Goal: Obtain resource: Download file/media

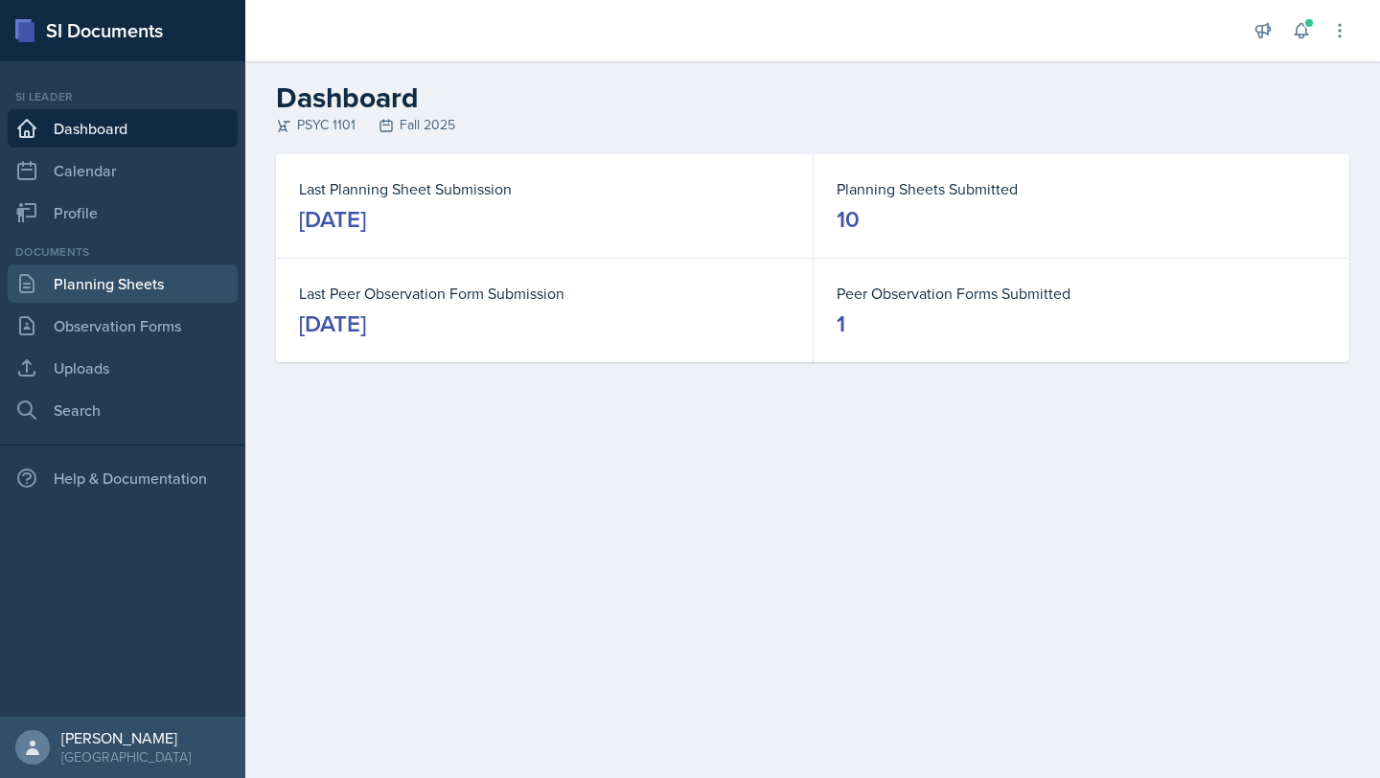
click at [103, 288] on link "Planning Sheets" at bounding box center [123, 284] width 230 height 38
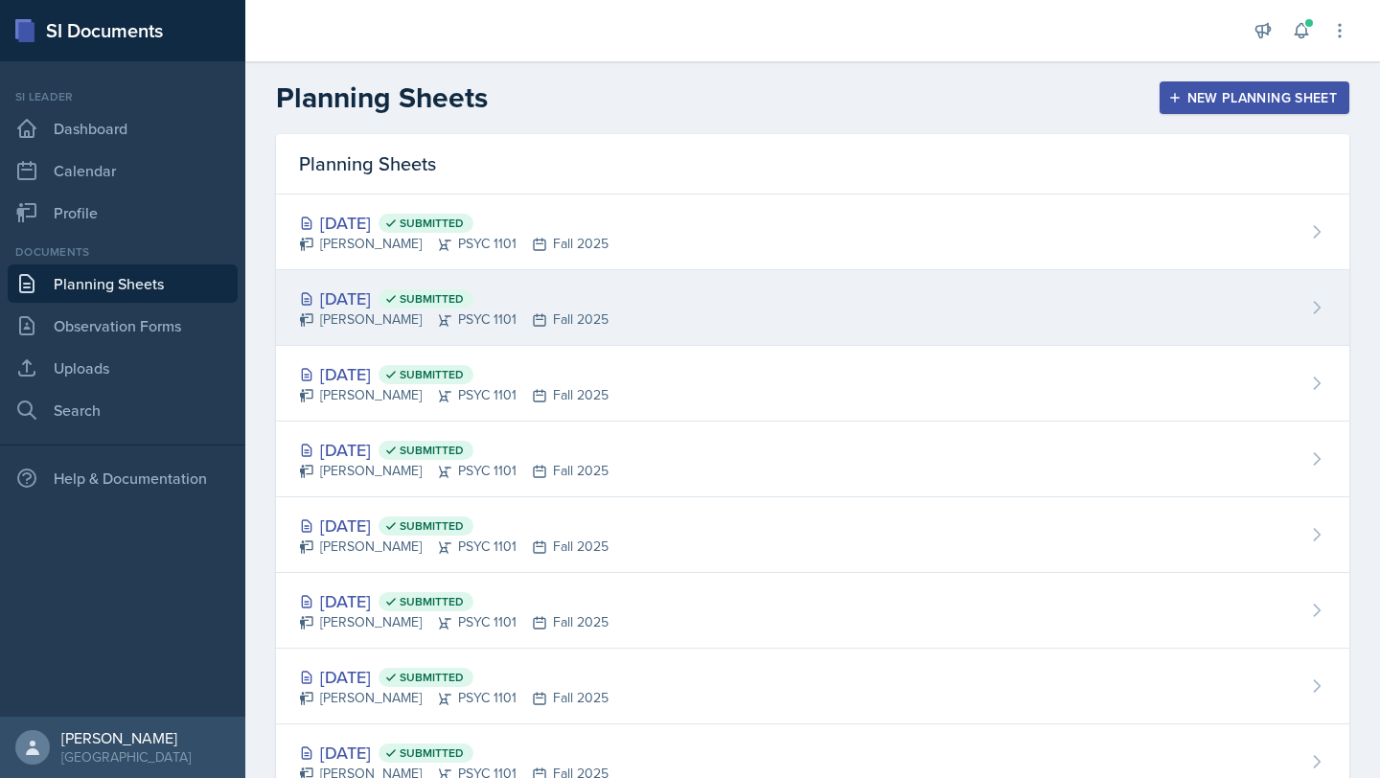
click at [375, 292] on div "[DATE] Submitted" at bounding box center [454, 299] width 310 height 26
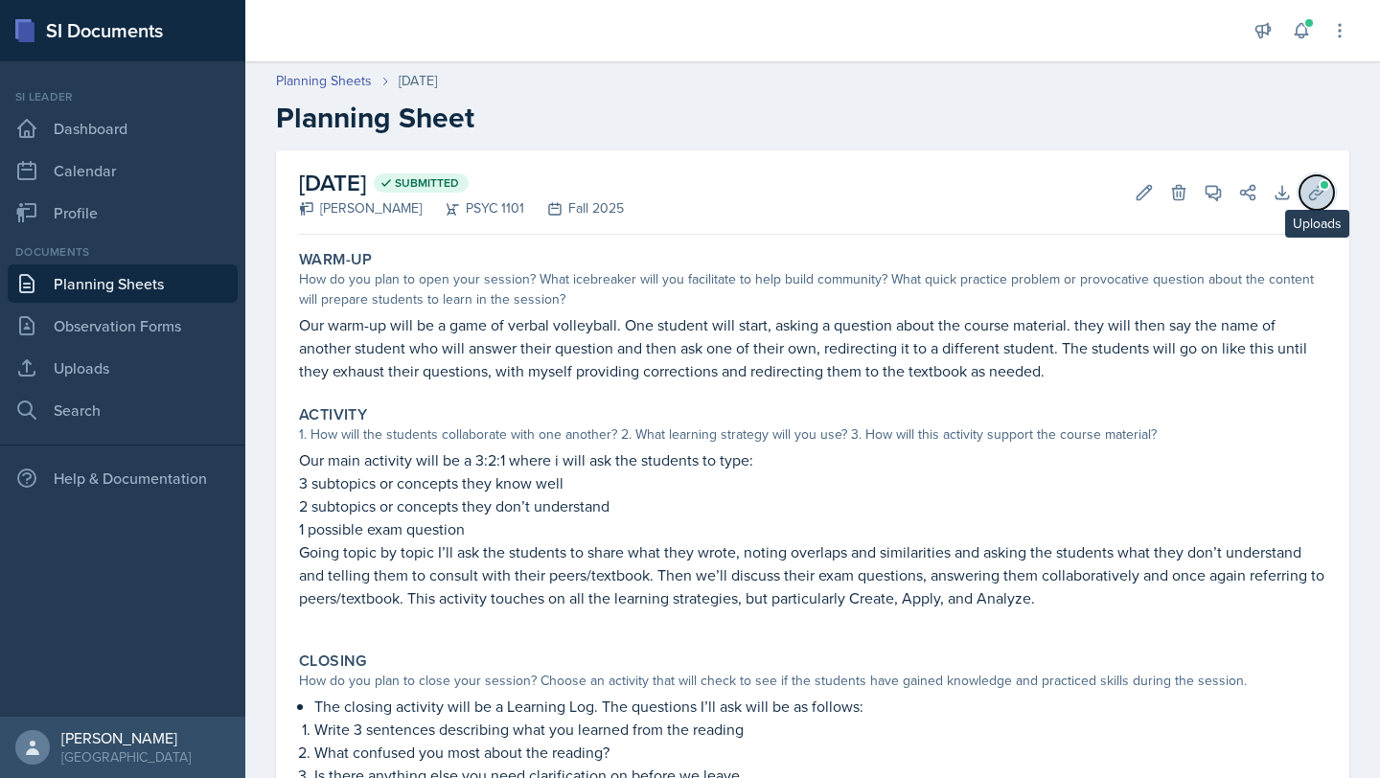
click at [1319, 182] on span at bounding box center [1325, 185] width 12 height 12
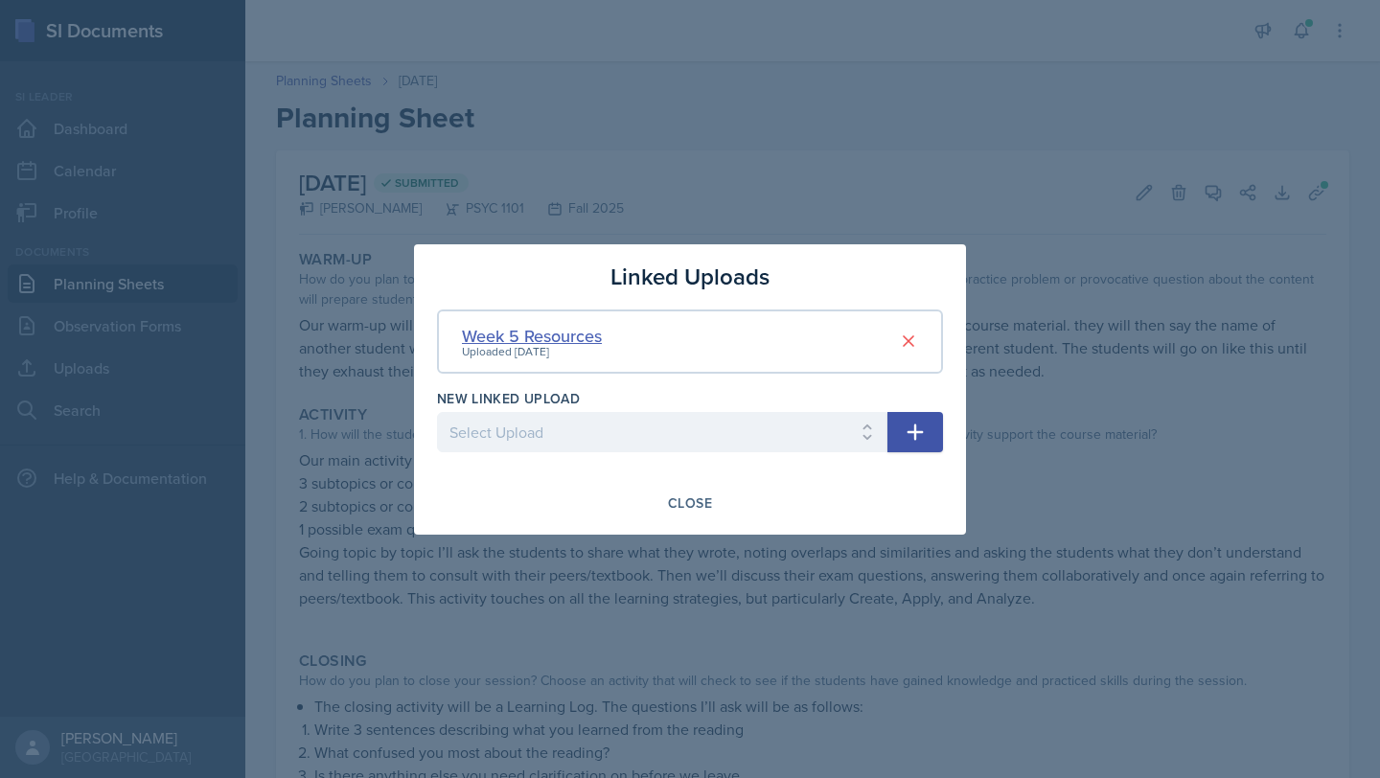
click at [583, 337] on div "Week 5 Resources" at bounding box center [532, 336] width 140 height 26
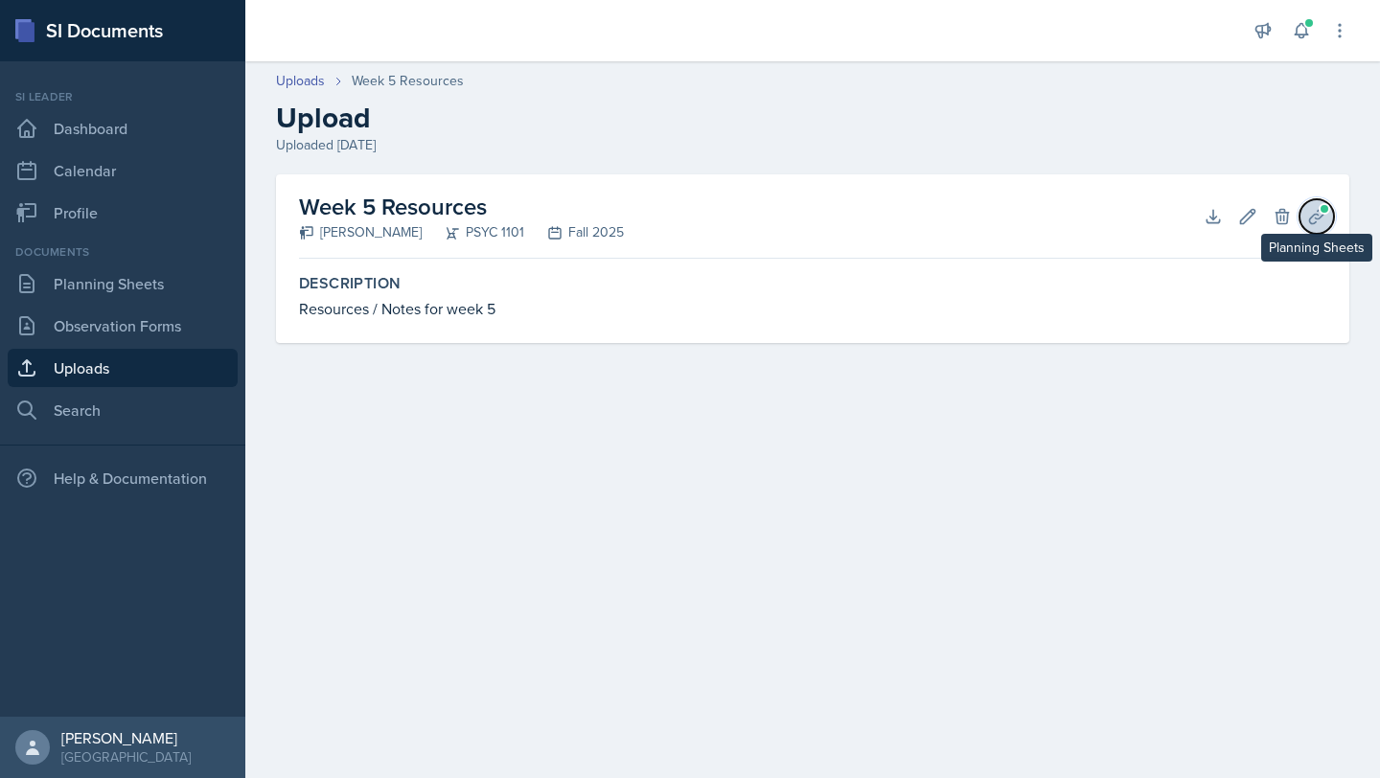
click at [1318, 226] on button "Planning Sheets" at bounding box center [1317, 216] width 35 height 35
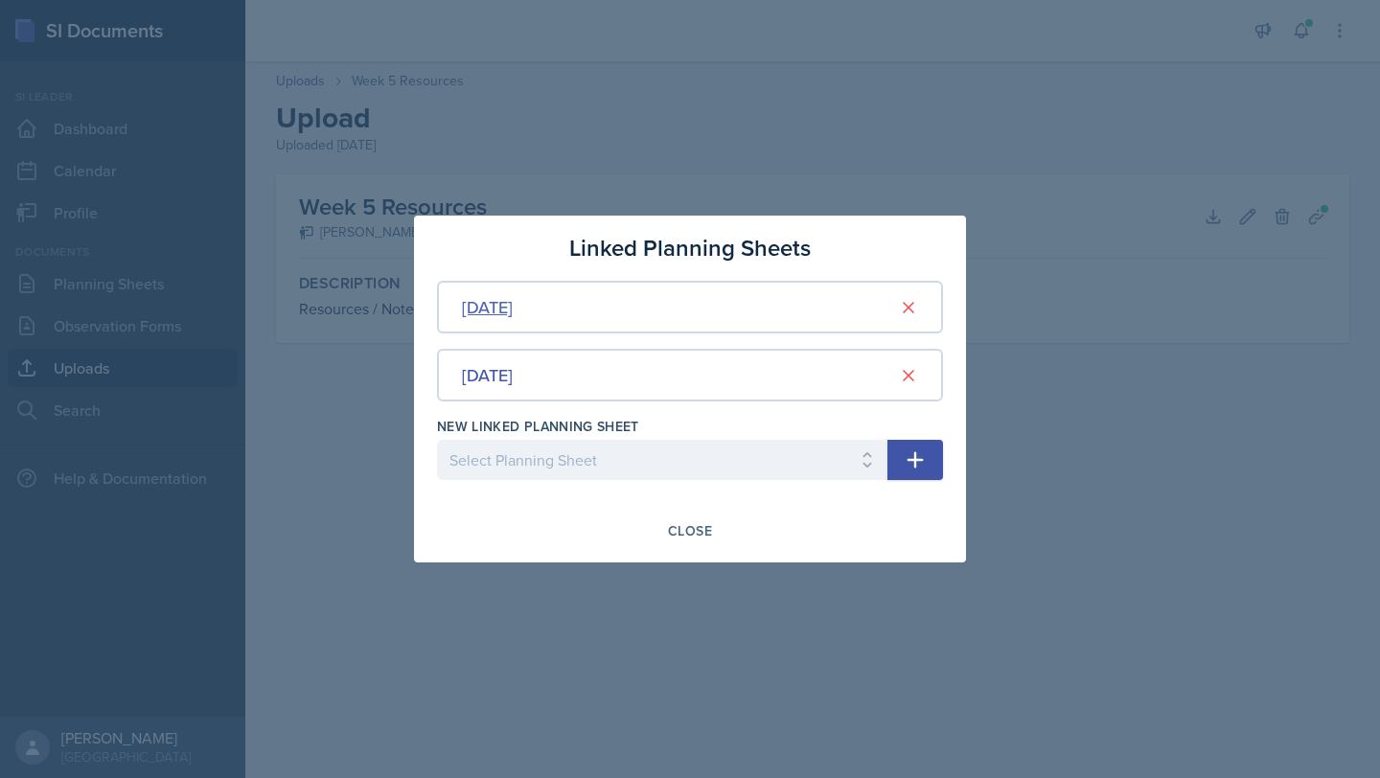
click at [513, 311] on div "[DATE]" at bounding box center [487, 307] width 51 height 26
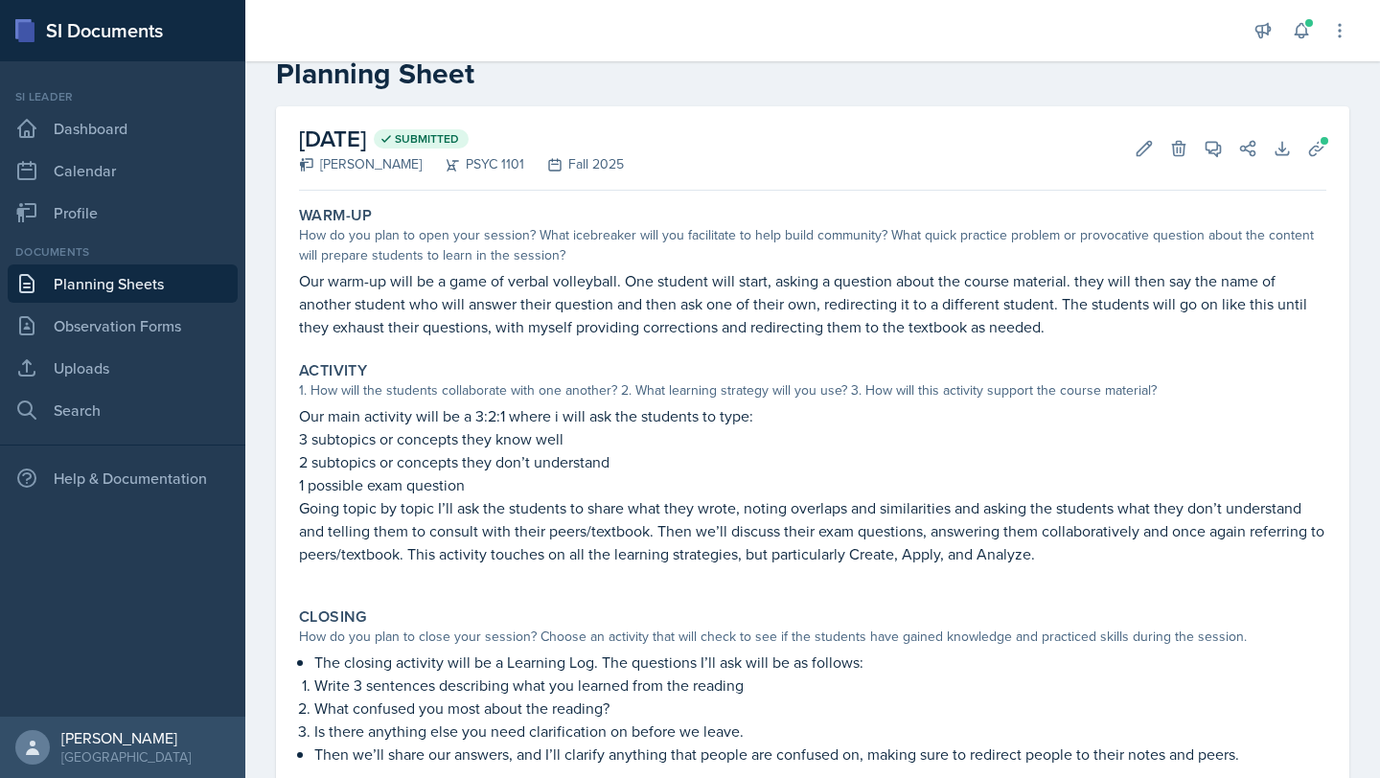
scroll to position [56, 0]
